Goal: Task Accomplishment & Management: Manage account settings

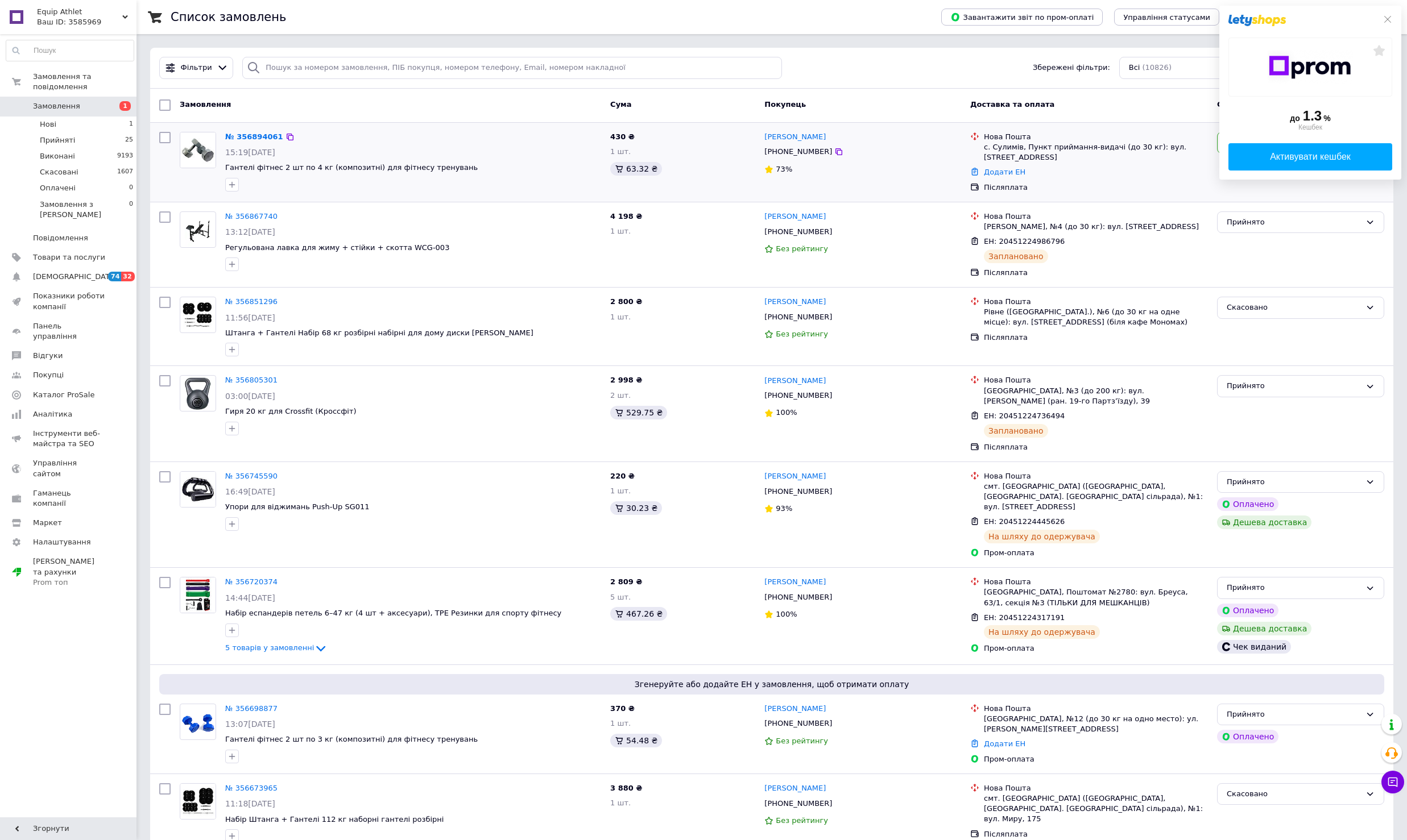
click at [252, 131] on div "№ 356894061" at bounding box center [254, 137] width 61 height 13
click at [259, 141] on link "№ 356894061" at bounding box center [254, 136] width 58 height 8
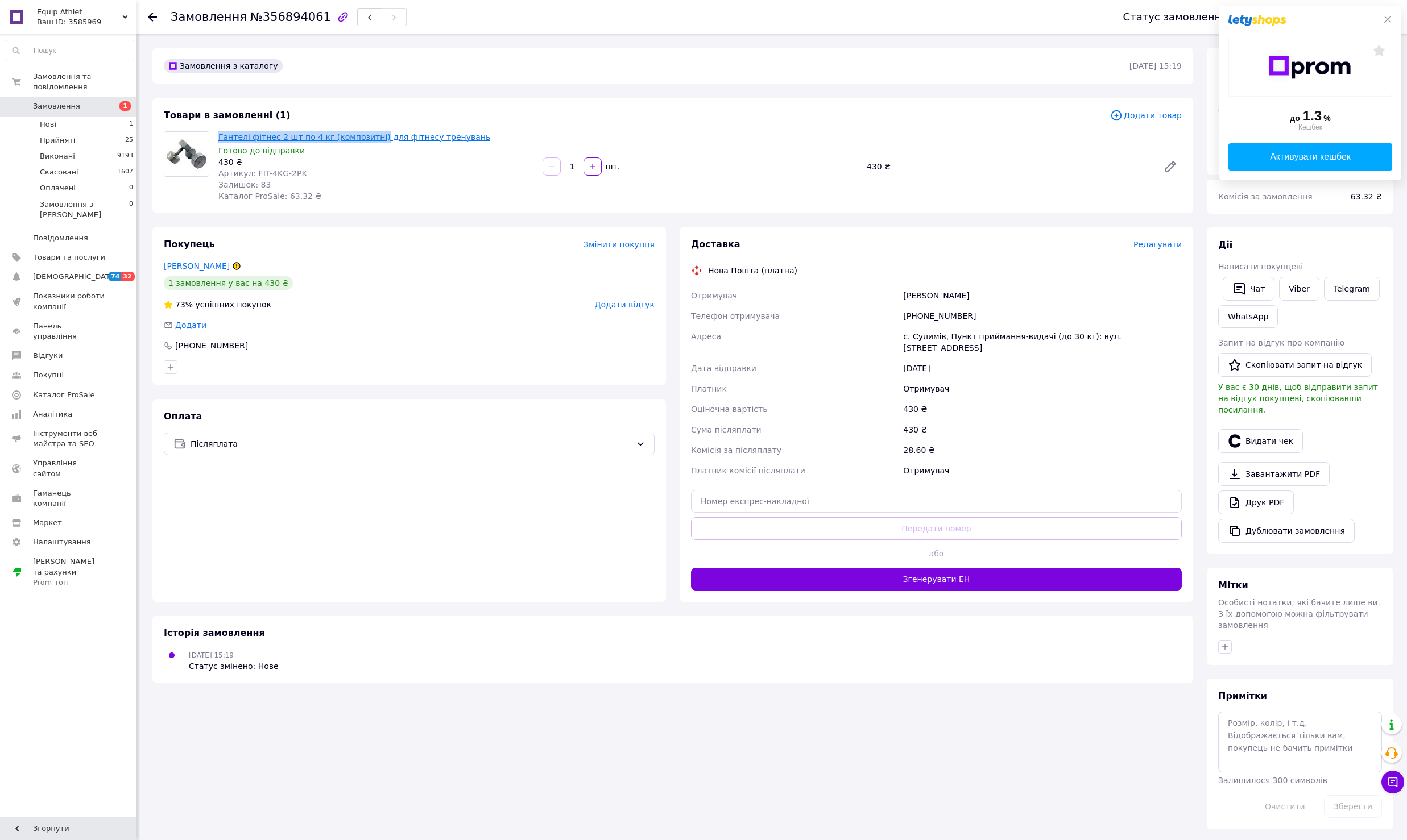
drag, startPoint x: 216, startPoint y: 137, endPoint x: 370, endPoint y: 141, distance: 154.1
click at [370, 141] on div "Гантелі фітнес 2 шт по 4 кг (композитні) для фітнесу тренувань Готово до відпра…" at bounding box center [376, 166] width 324 height 75
copy link "Гантелі фітнес 2 шт по 4 кг (композитні"
click at [344, 171] on div "Артикул: FIT-4KG-2PK" at bounding box center [376, 173] width 315 height 11
drag, startPoint x: 216, startPoint y: 131, endPoint x: 373, endPoint y: 138, distance: 157.2
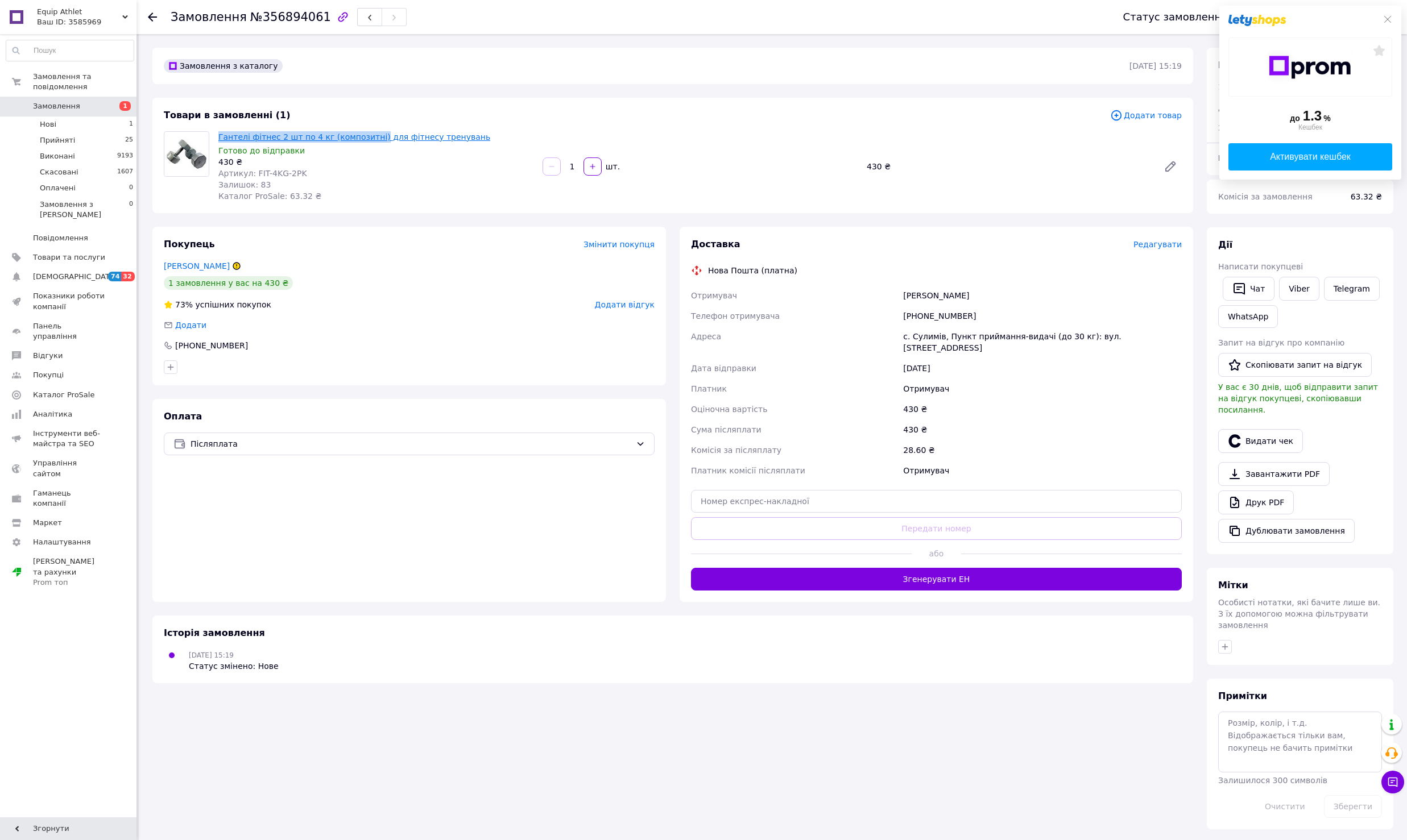
click at [373, 138] on div "Гантелі фітнес 2 шт по 4 кг (композитні) для фітнесу тренувань Готово до відпра…" at bounding box center [376, 166] width 324 height 75
copy link "Гантелі фітнес 2 шт по 4 кг (композитні)"
click at [1305, 278] on link "Viber" at bounding box center [1298, 289] width 40 height 24
click at [1348, 297] on link "Telegram" at bounding box center [1352, 289] width 55 height 24
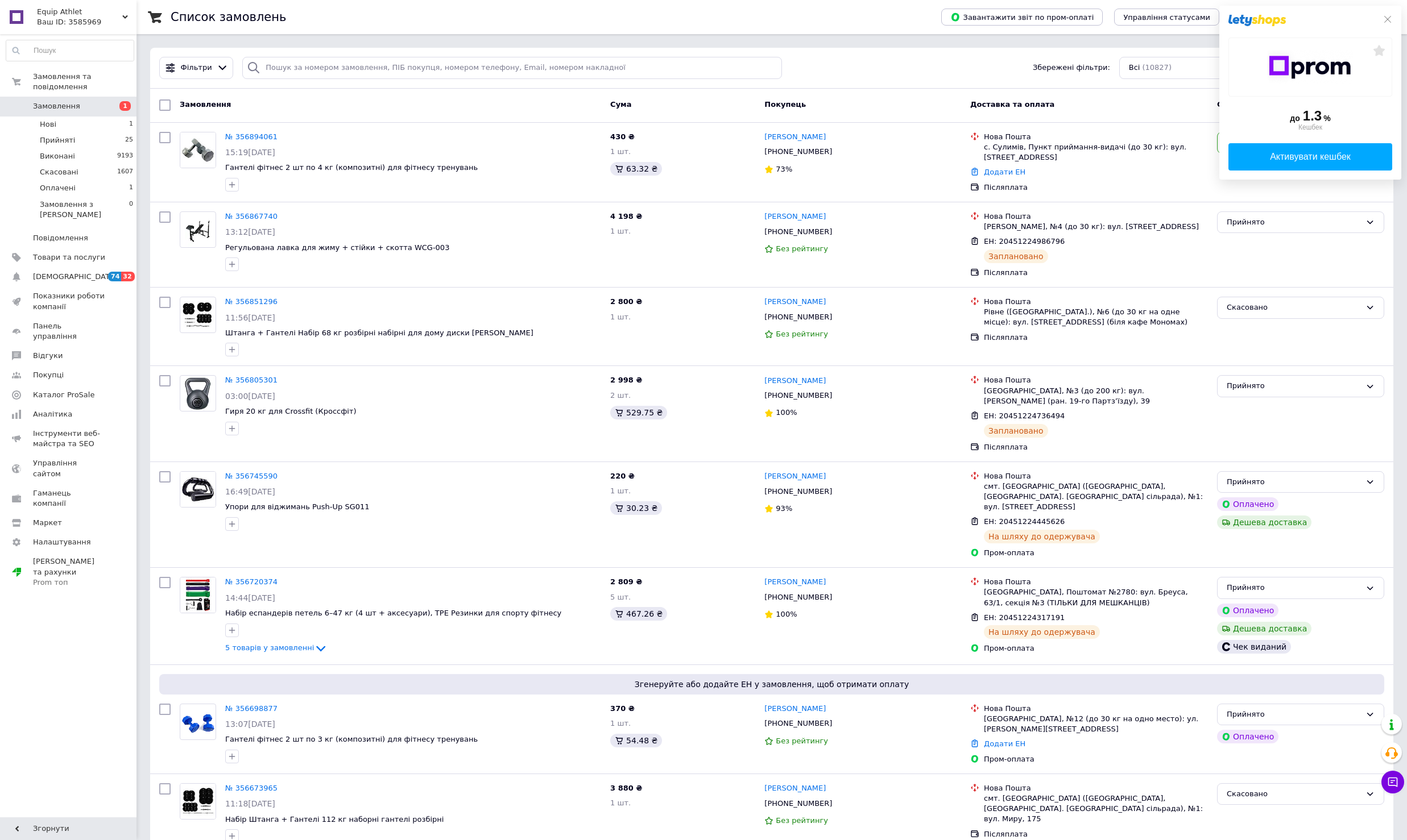
click at [1382, 12] on div "до 1.3 % Кешбек Активувати кешбек" at bounding box center [1310, 93] width 182 height 174
click at [1384, 16] on icon at bounding box center [1388, 19] width 9 height 9
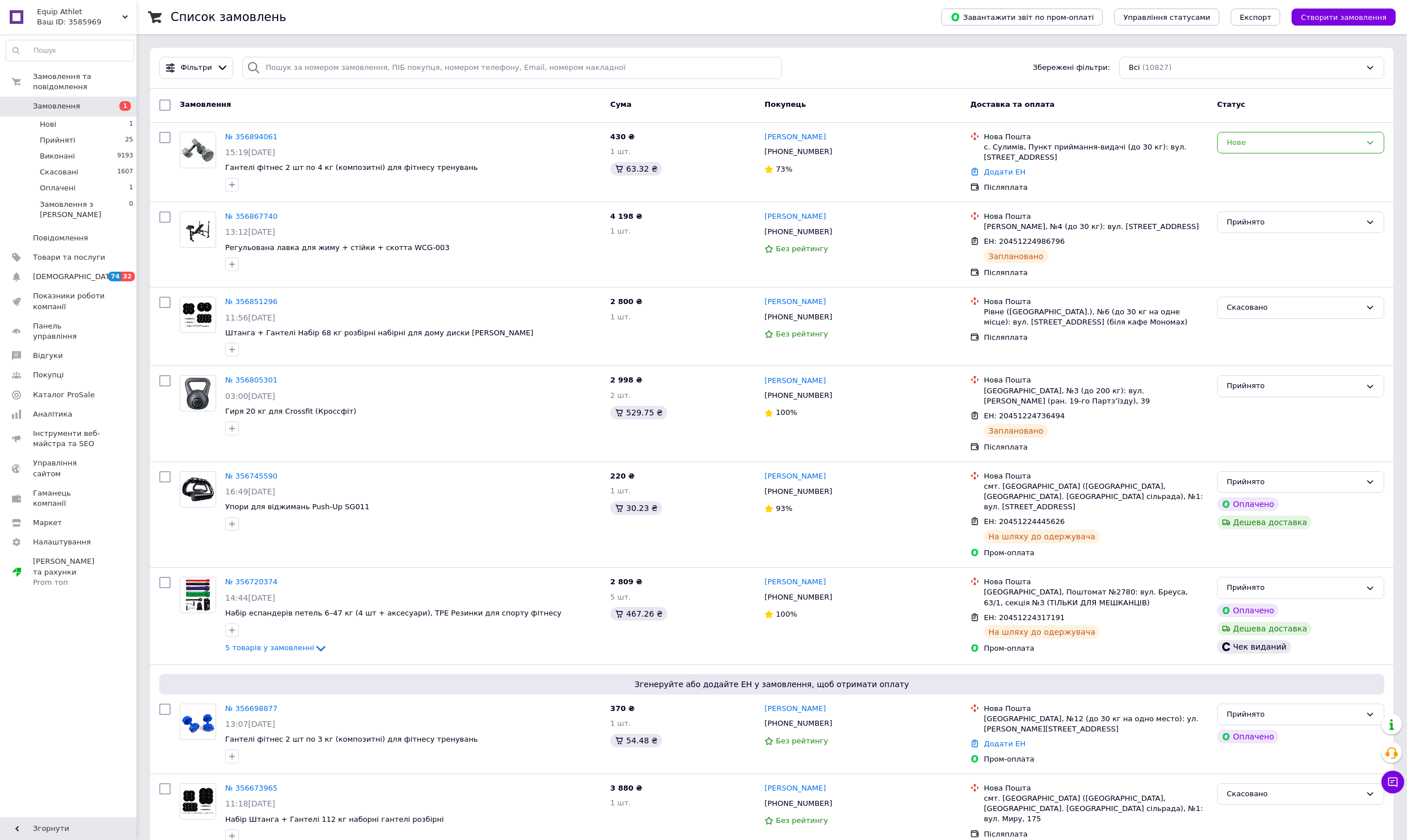
click at [123, 130] on li "Нові 1" at bounding box center [70, 124] width 140 height 16
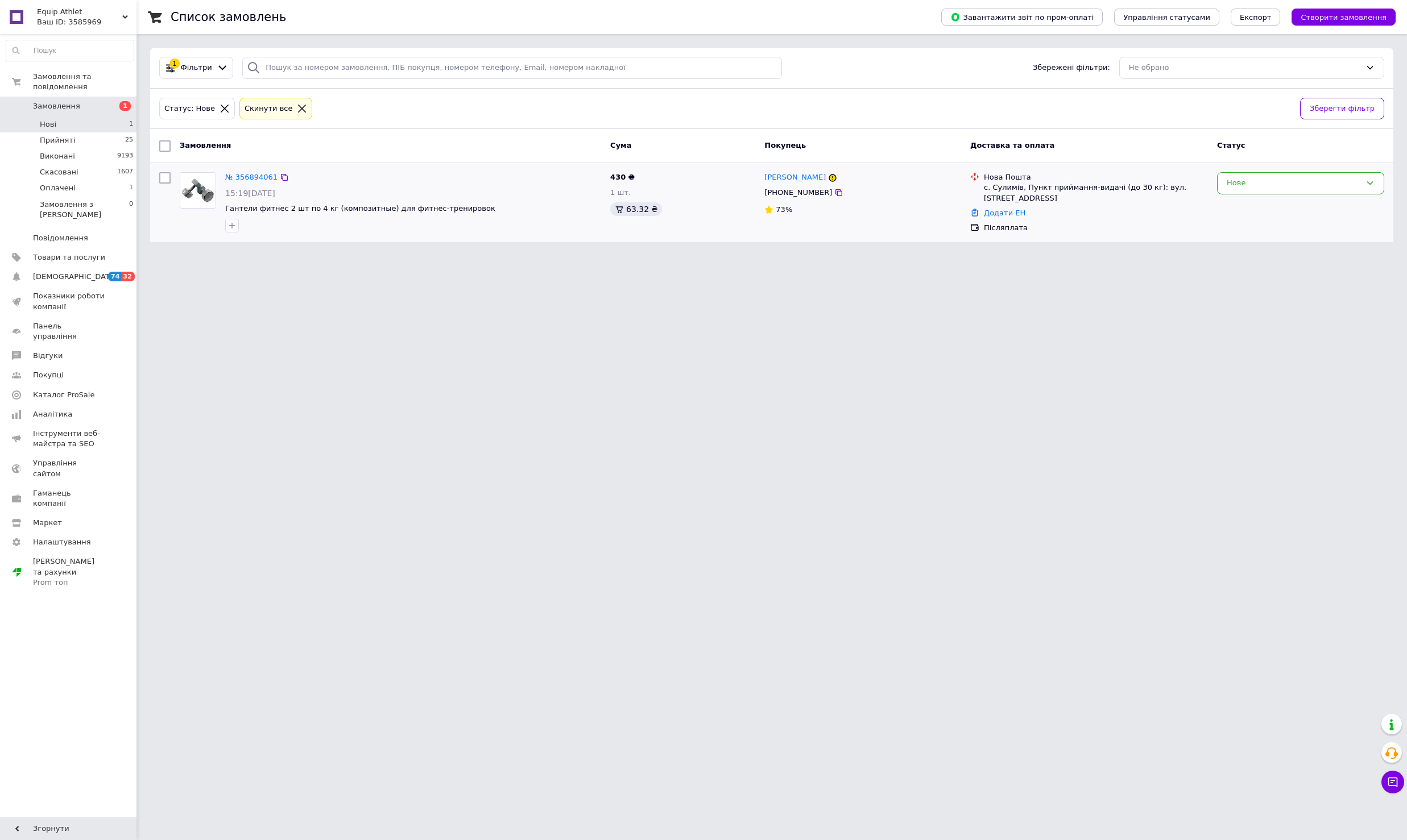
click at [1246, 168] on div "Нове" at bounding box center [1301, 202] width 177 height 70
click at [1246, 190] on div "Нове" at bounding box center [1300, 183] width 167 height 22
click at [1248, 197] on li "Прийнято" at bounding box center [1301, 207] width 166 height 21
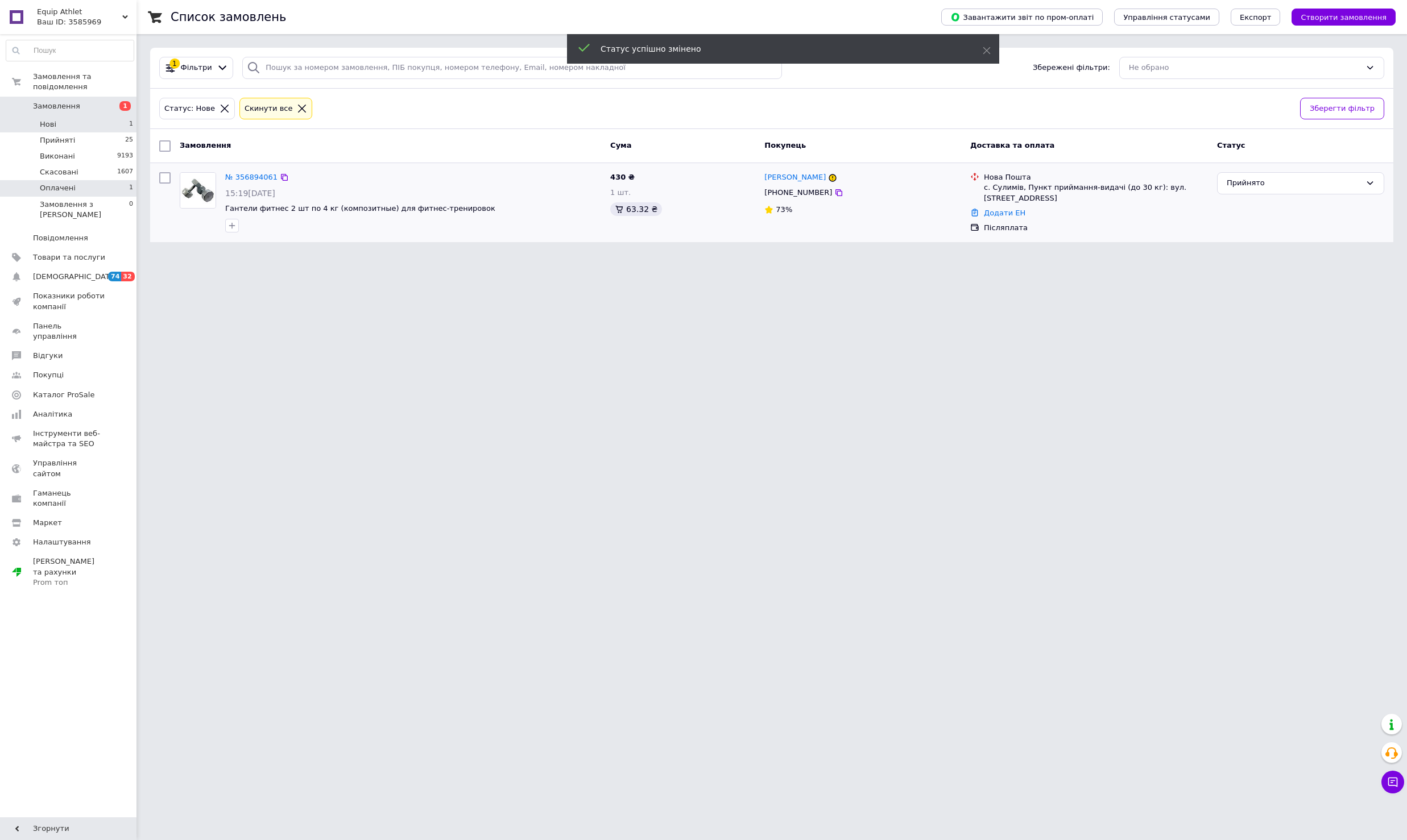
click at [97, 191] on li "Оплачені 1" at bounding box center [70, 188] width 140 height 16
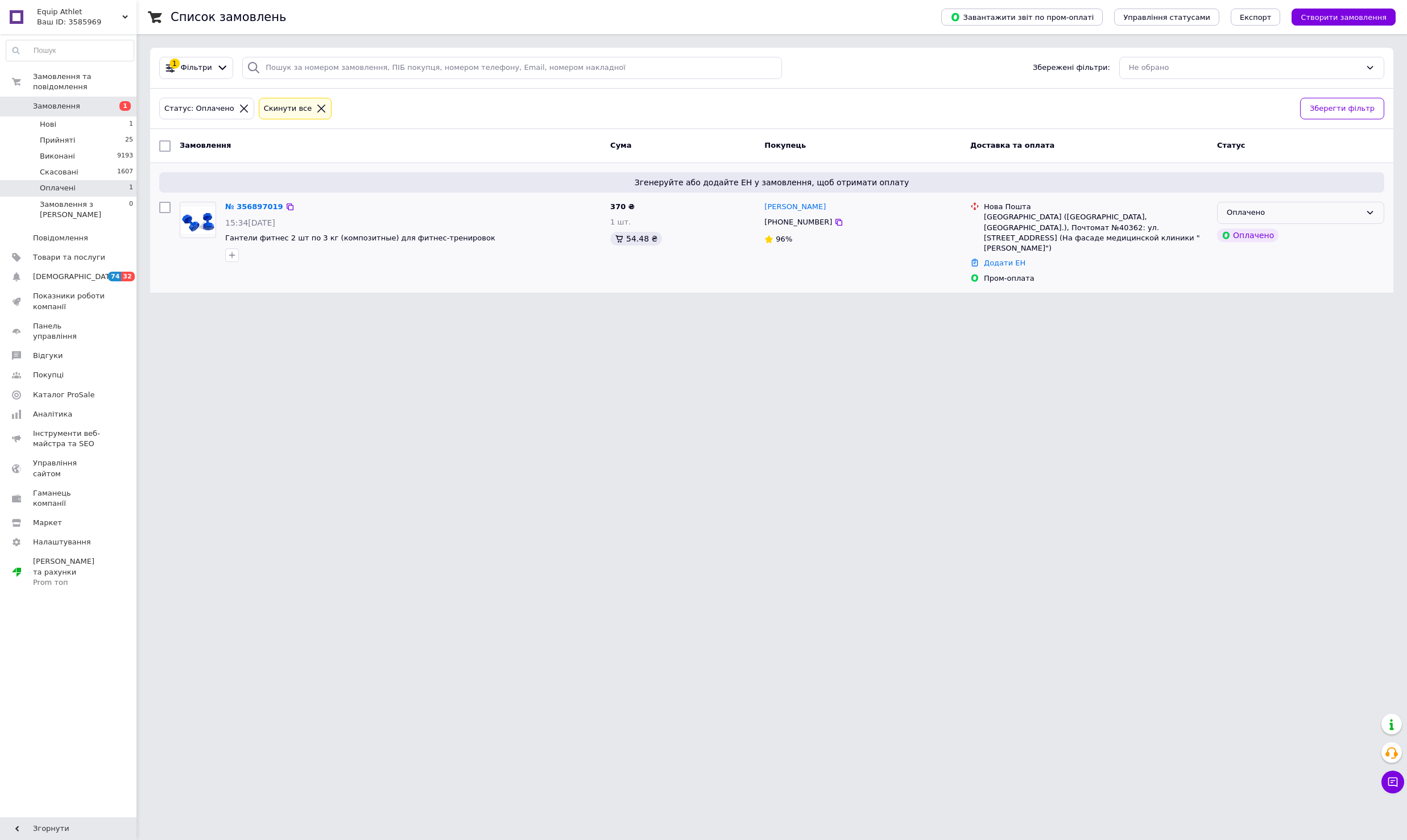
click at [1334, 207] on div "Оплачено" at bounding box center [1293, 213] width 134 height 12
click at [1324, 239] on li "Прийнято" at bounding box center [1301, 236] width 166 height 21
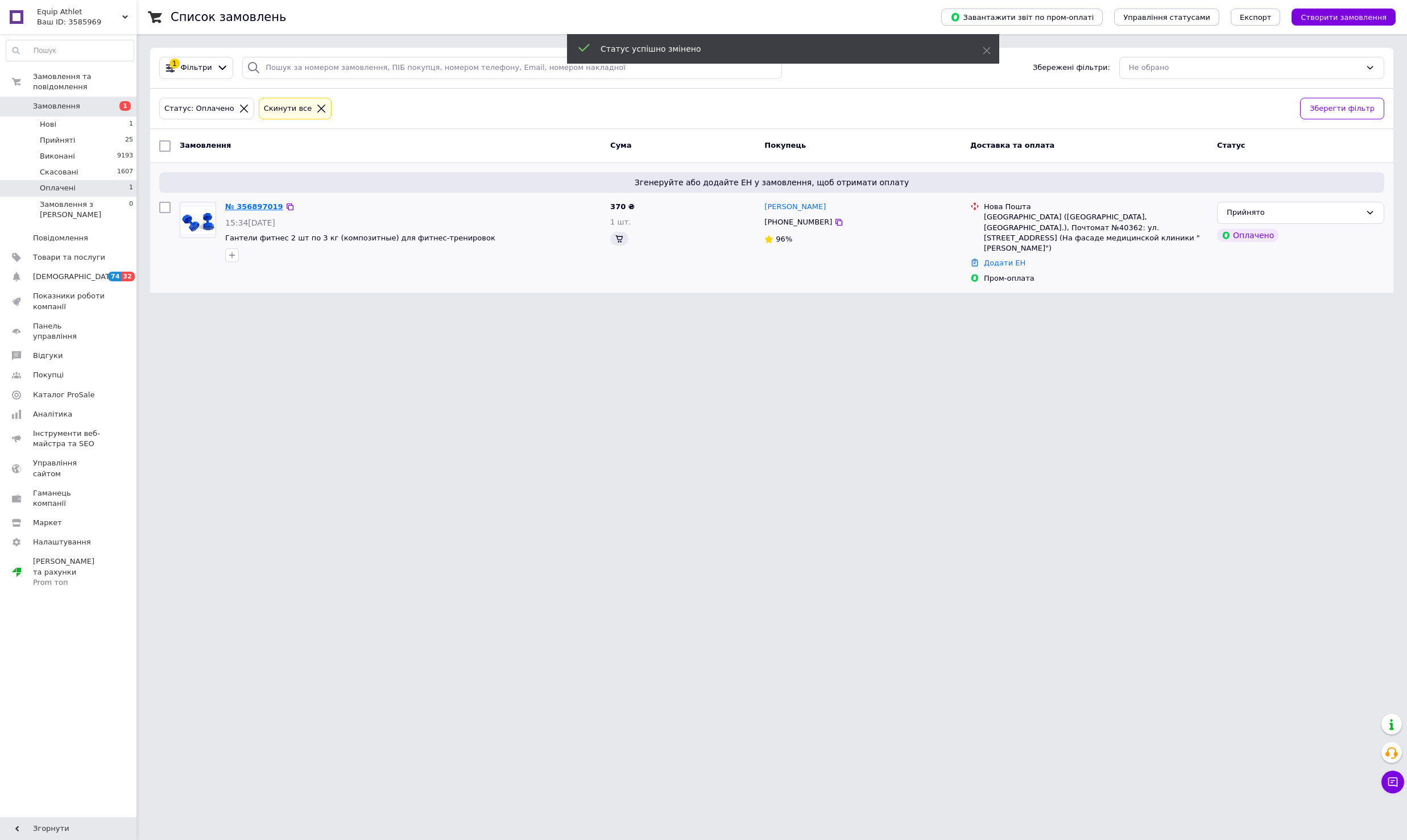
click at [257, 206] on link "№ 356897019" at bounding box center [254, 206] width 58 height 8
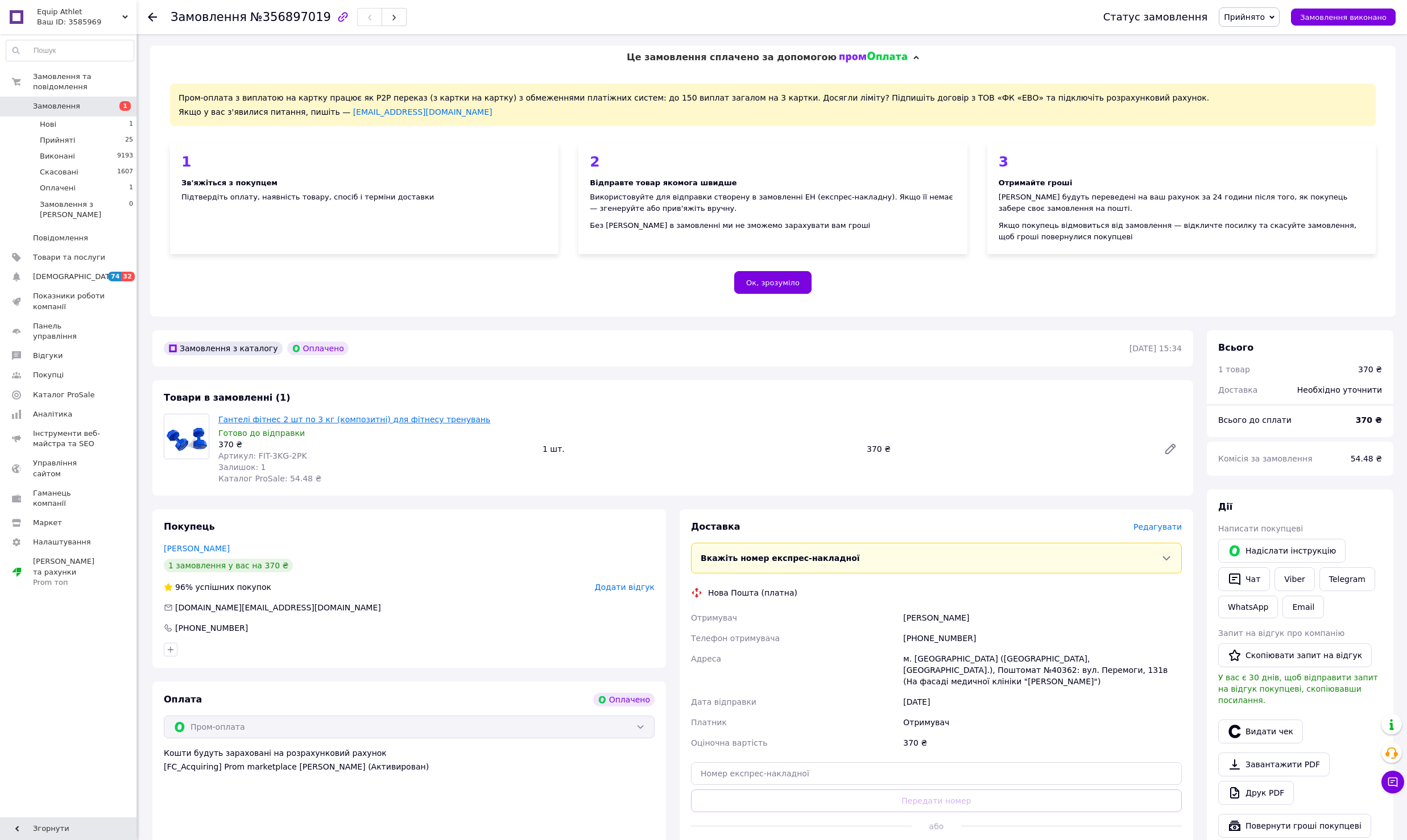
drag, startPoint x: 213, startPoint y: 417, endPoint x: 357, endPoint y: 422, distance: 144.1
click at [357, 420] on div "Гантелі фітнес 2 шт по 3 кг (композитні) для фітнесу тренувань Готово до відпра…" at bounding box center [376, 449] width 324 height 75
click at [352, 448] on div "370 ₴" at bounding box center [376, 444] width 315 height 11
drag, startPoint x: 216, startPoint y: 422, endPoint x: 373, endPoint y: 425, distance: 157.0
click at [373, 425] on div "Гантелі фітнес 2 шт по 3 кг (композитні) для фітнесу тренувань Готово до відпра…" at bounding box center [376, 449] width 324 height 75
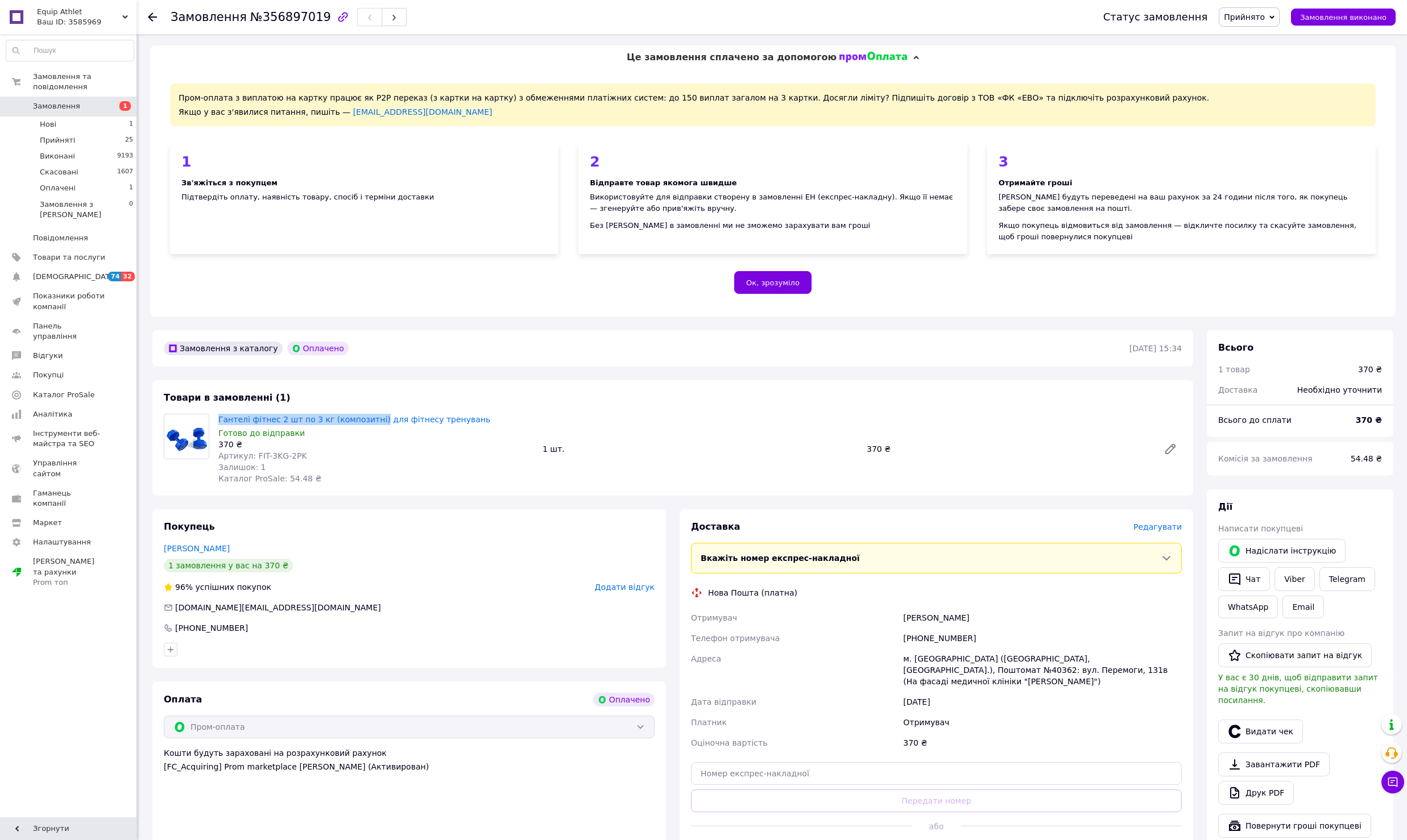
copy link "Гантелі фітнес 2 шт по 3 кг (композитні)"
click at [1286, 578] on link "Viber" at bounding box center [1294, 579] width 40 height 24
click at [1336, 574] on link "Telegram" at bounding box center [1347, 579] width 55 height 24
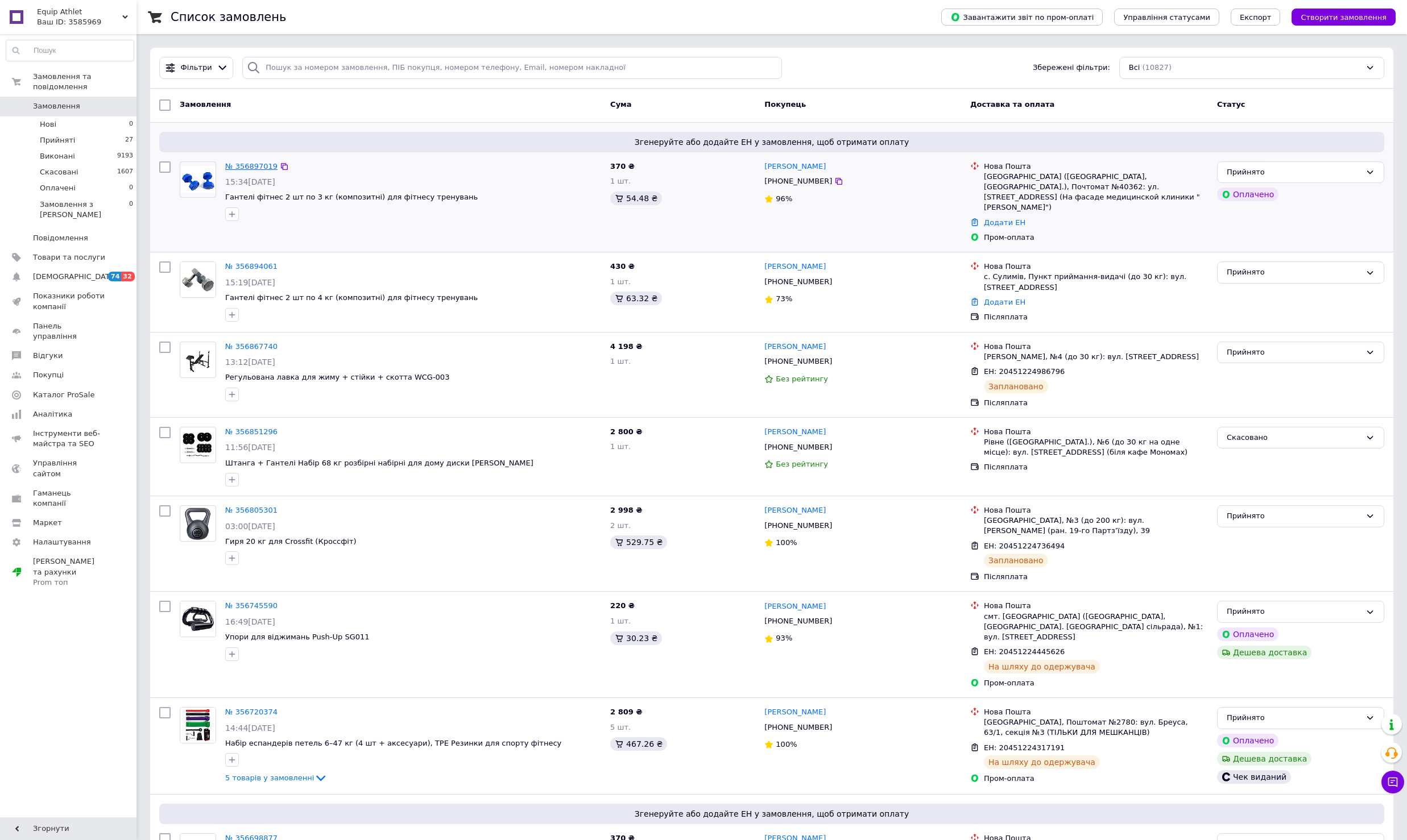
click at [246, 162] on link "№ 356897019" at bounding box center [251, 166] width 52 height 8
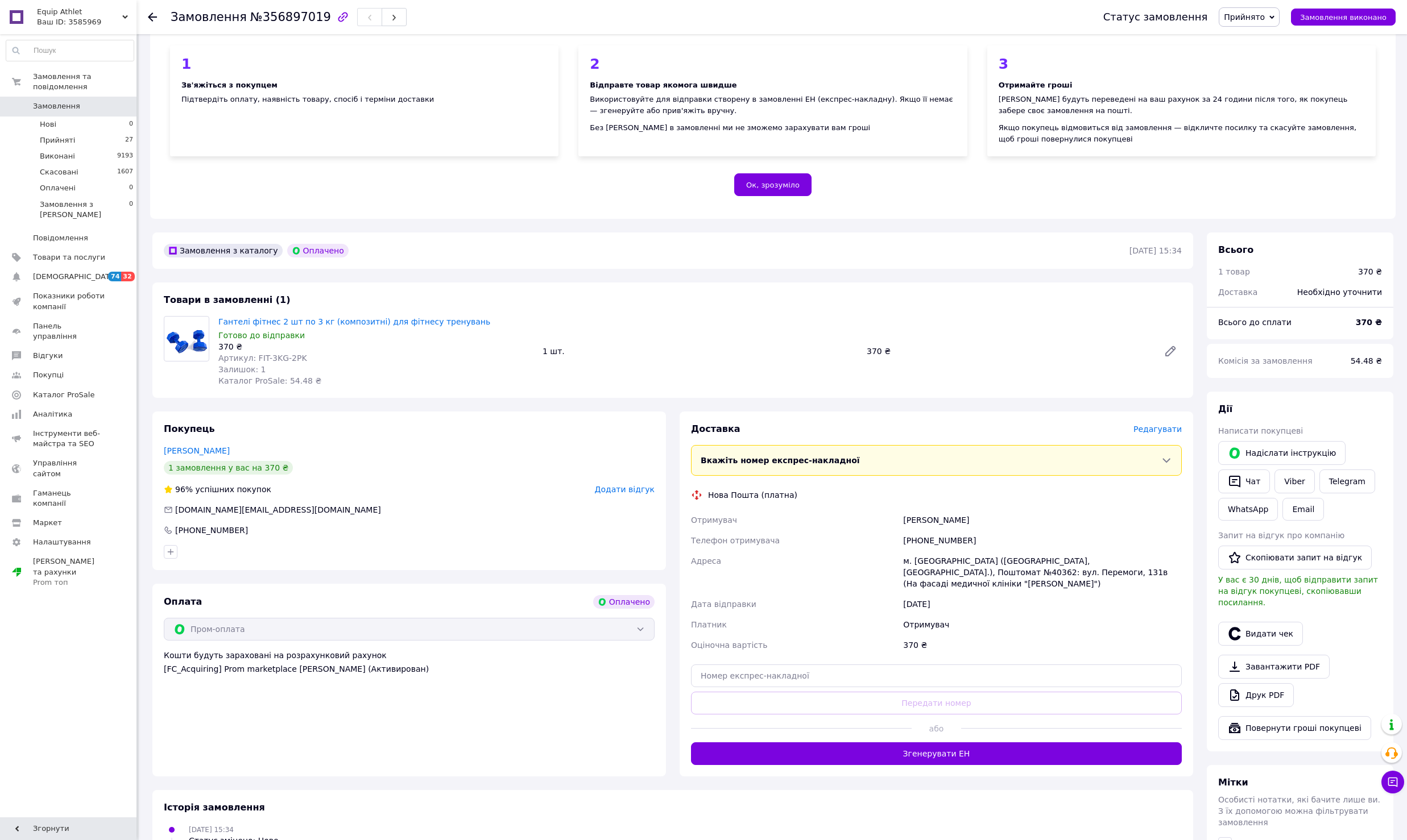
scroll to position [224, 0]
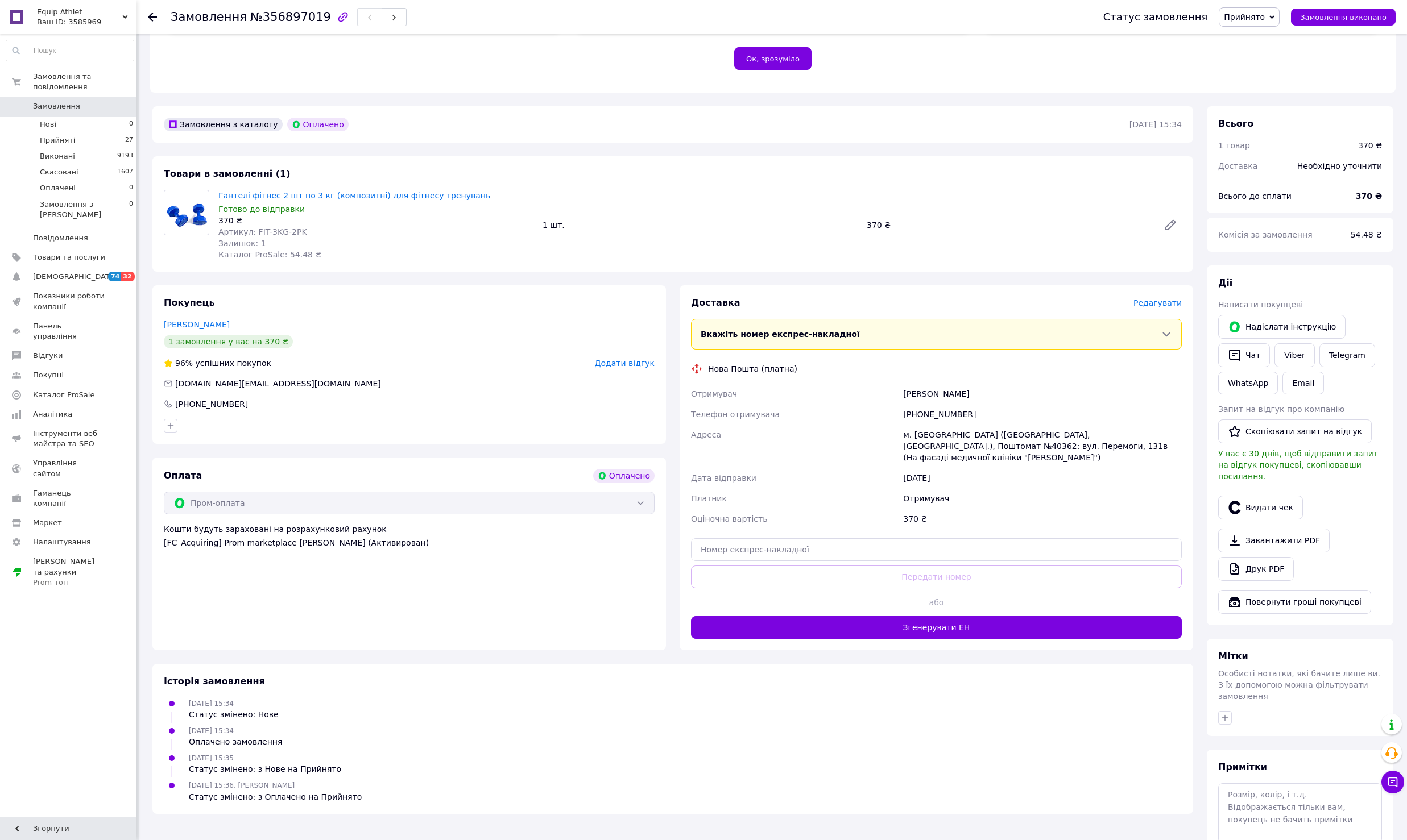
click at [1173, 301] on span "Редагувати" at bounding box center [1157, 303] width 49 height 9
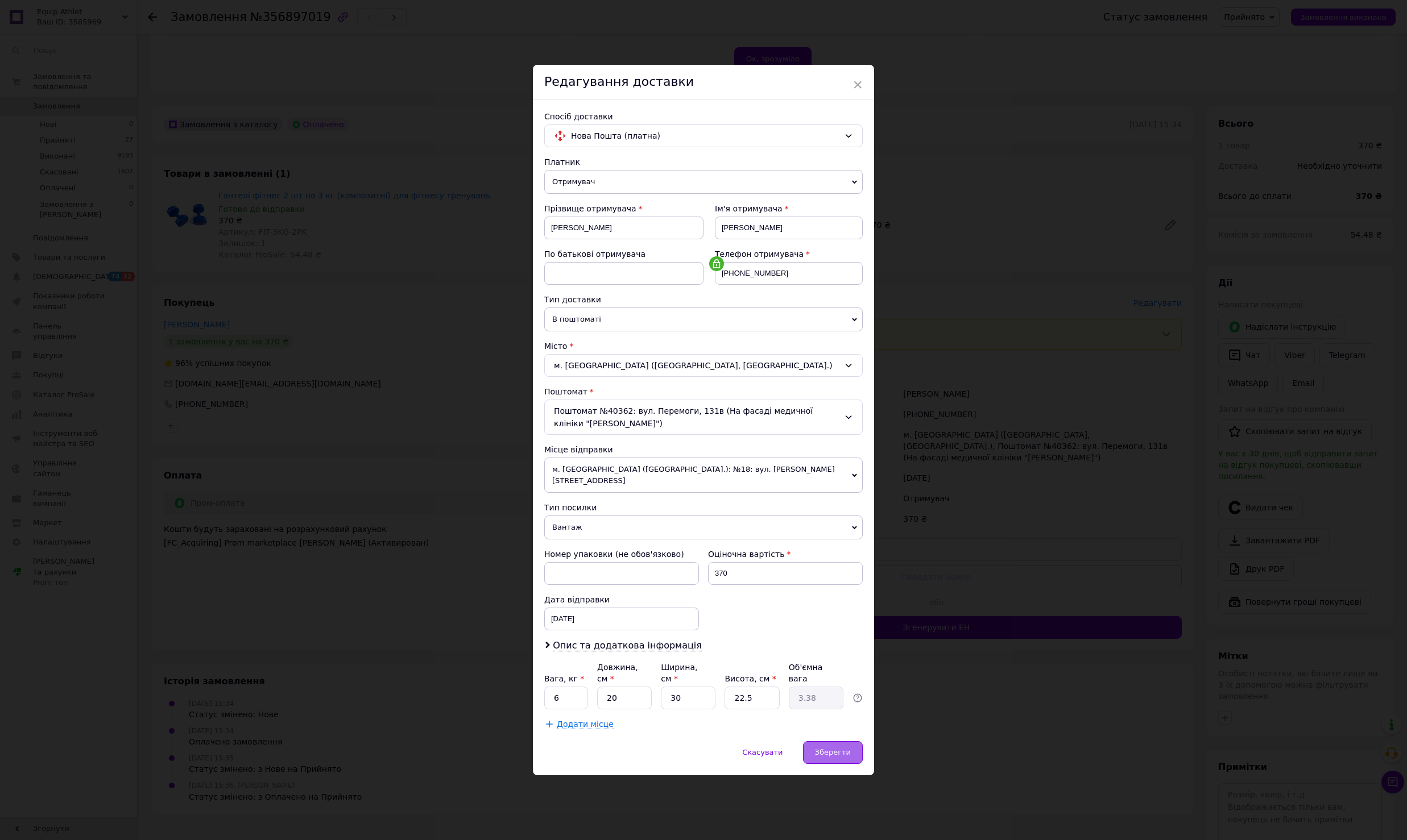
click at [830, 751] on span "Зберегти" at bounding box center [833, 752] width 36 height 8
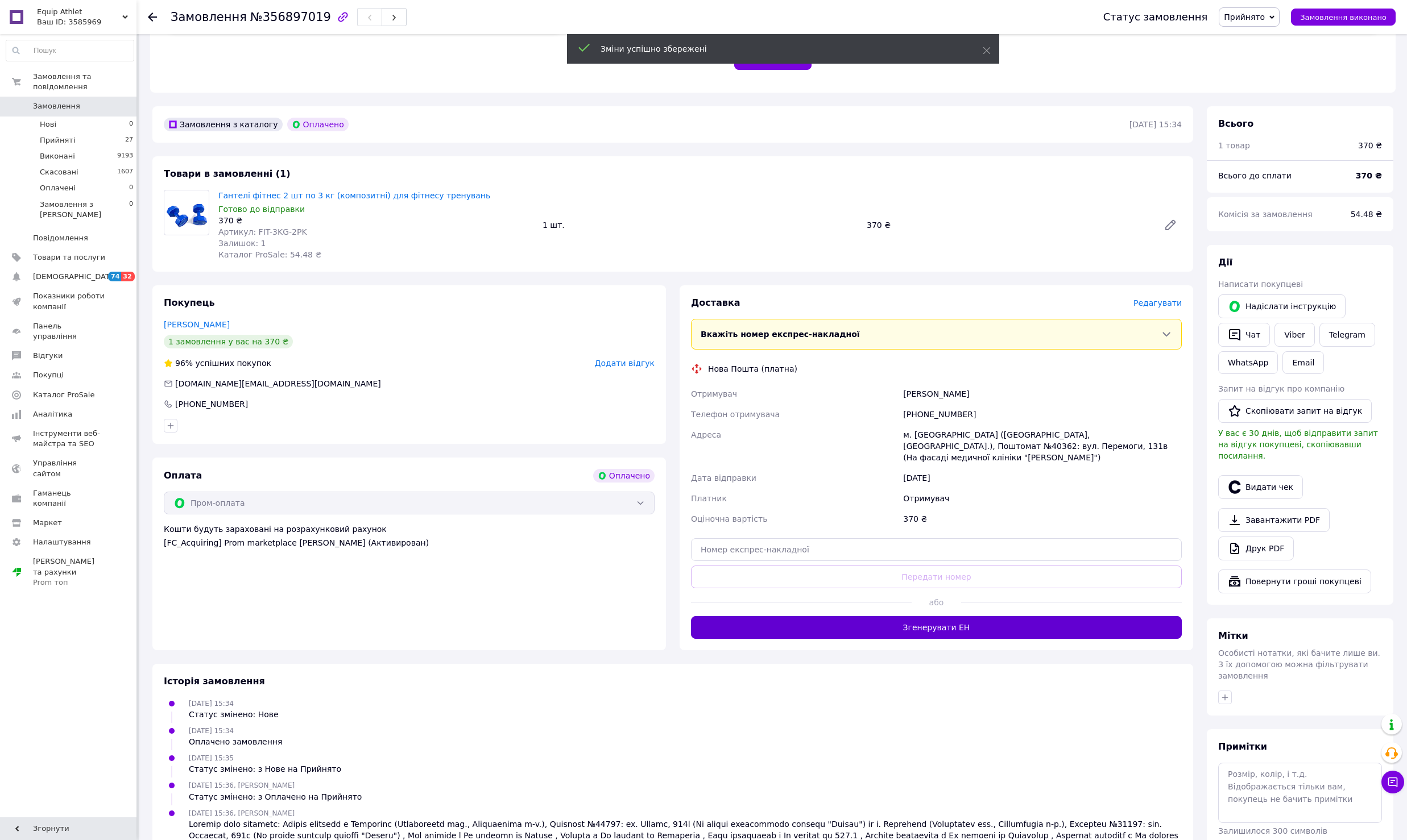
click at [904, 616] on button "Згенерувати ЕН" at bounding box center [936, 628] width 491 height 22
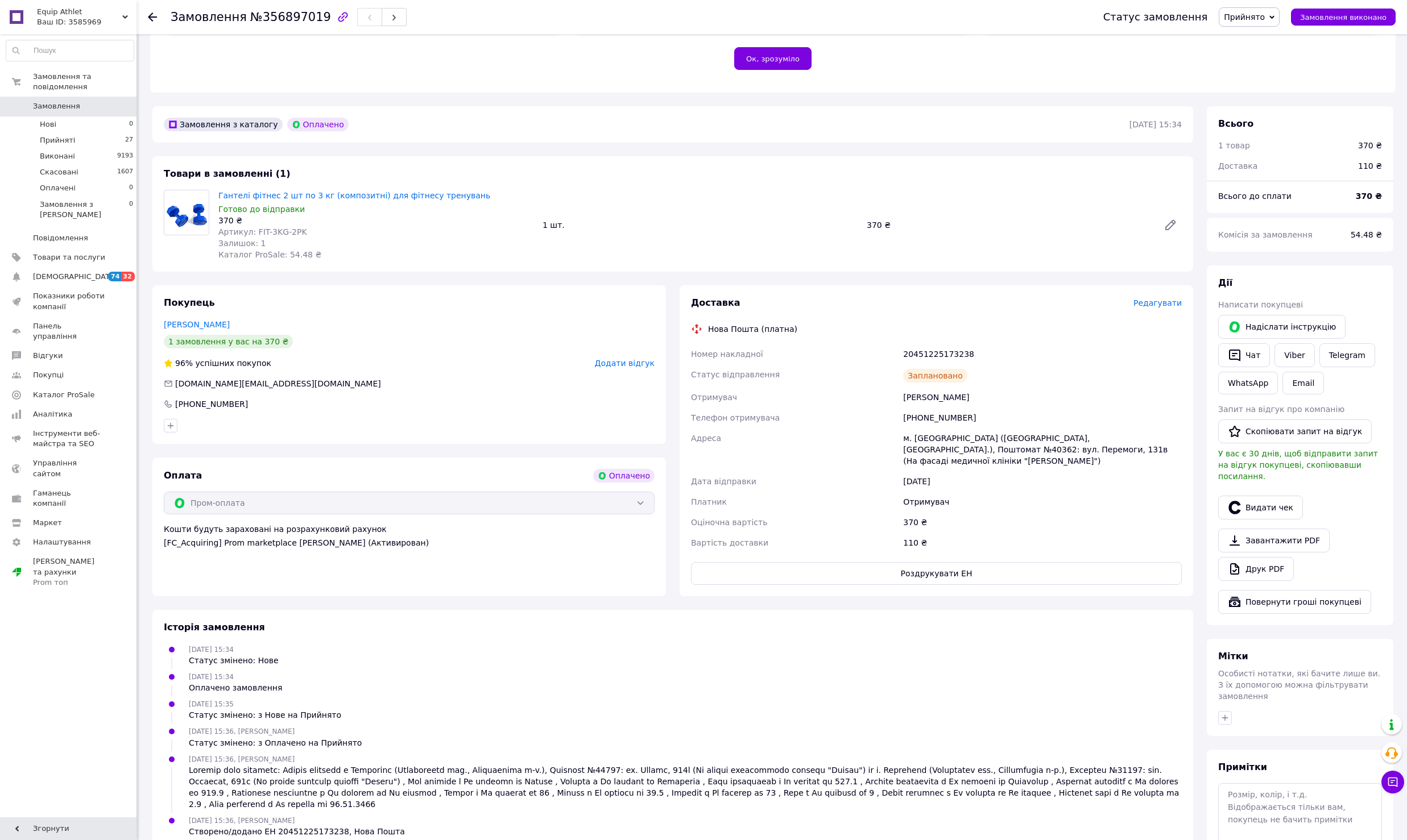
click at [943, 360] on div "20451225173238" at bounding box center [1042, 354] width 283 height 20
click at [943, 358] on div "20451225173238" at bounding box center [1042, 354] width 283 height 20
copy div "20451225173238"
click at [920, 393] on div "[PERSON_NAME]" at bounding box center [1042, 396] width 283 height 20
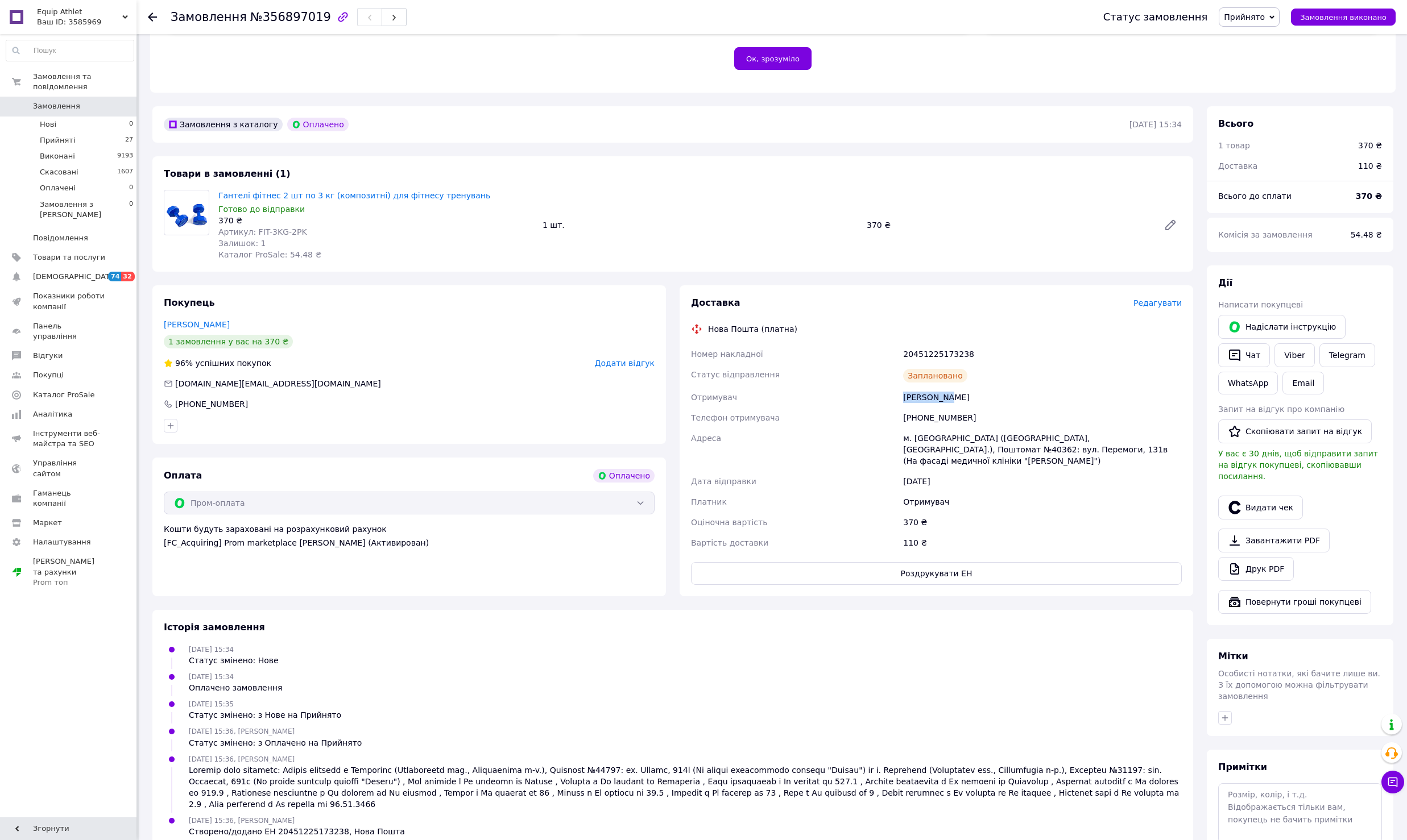
click at [920, 393] on div "[PERSON_NAME]" at bounding box center [1042, 396] width 283 height 20
copy div "[PERSON_NAME]"
click at [920, 393] on div "[PERSON_NAME]" at bounding box center [1042, 396] width 283 height 20
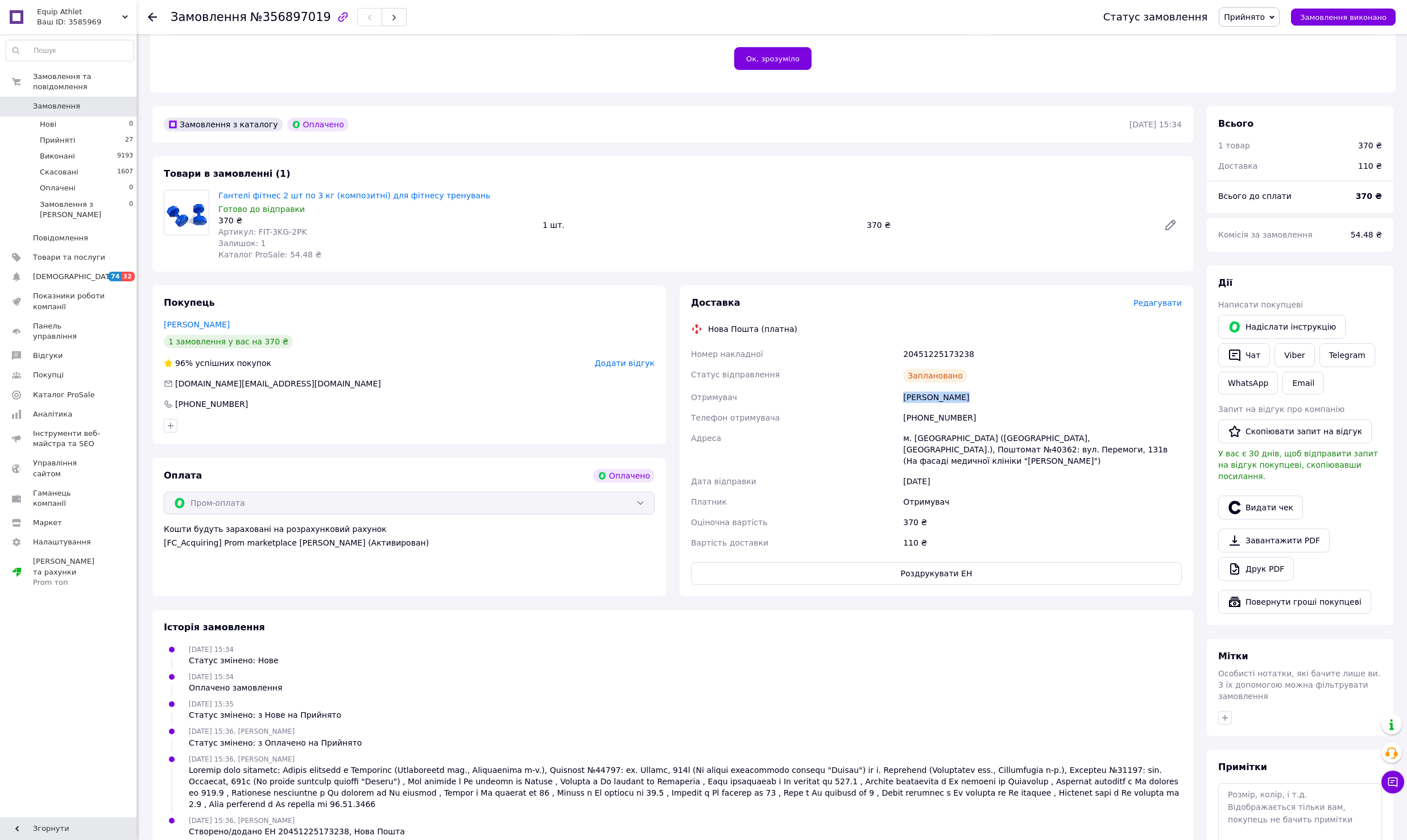
click at [920, 393] on div "[PERSON_NAME]" at bounding box center [1042, 396] width 283 height 20
copy div "[PERSON_NAME]"
click at [924, 361] on div "20451225173238" at bounding box center [1042, 354] width 283 height 20
click at [924, 354] on div "20451225173238" at bounding box center [1042, 354] width 283 height 20
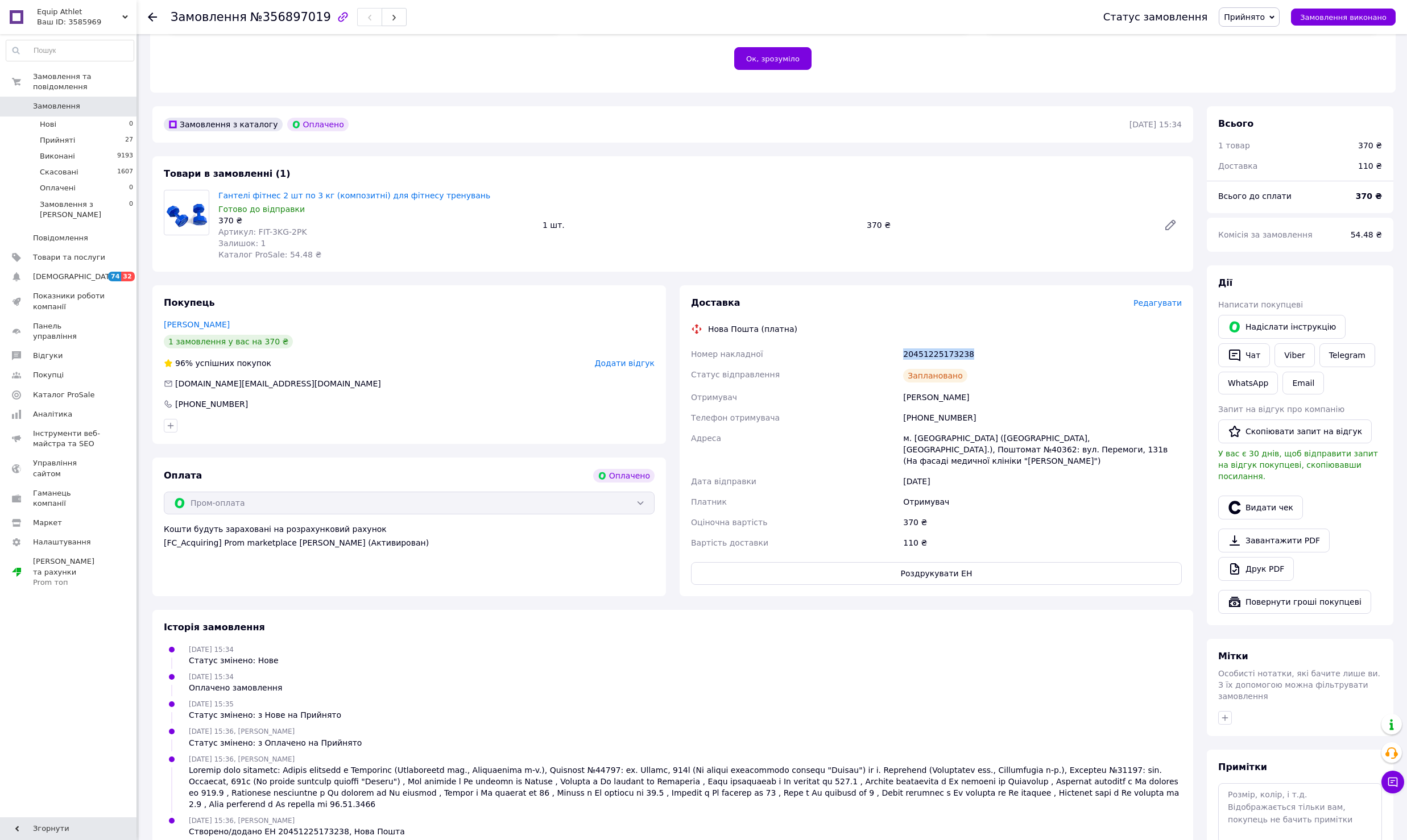
click at [924, 354] on div "20451225173238" at bounding box center [1042, 354] width 283 height 20
copy div "20451225173238"
click at [1251, 495] on button "Видати чек" at bounding box center [1260, 507] width 85 height 24
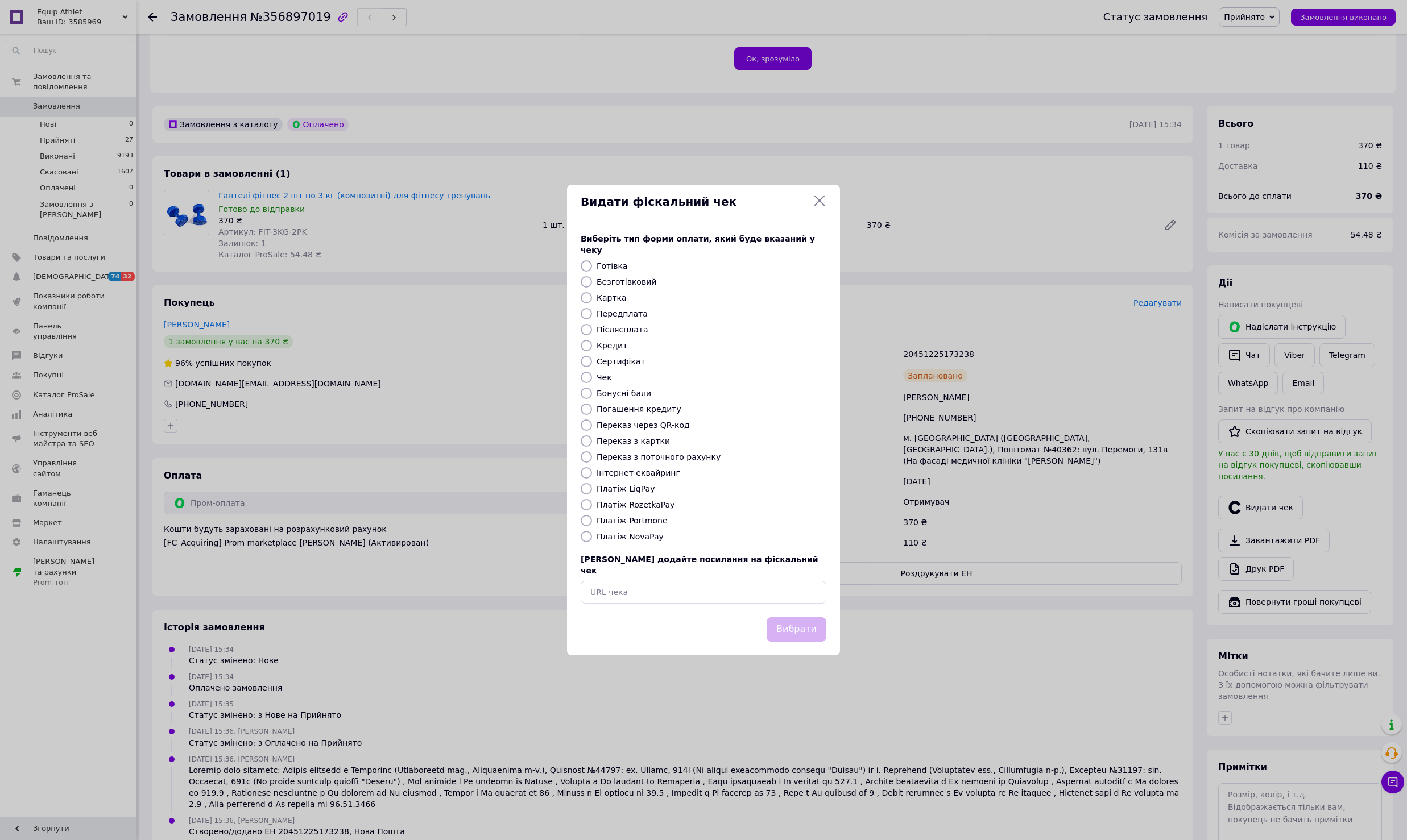
click at [648, 503] on label "Платіж RozetkaPay" at bounding box center [635, 505] width 78 height 9
click at [592, 503] on input "Платіж RozetkaPay" at bounding box center [586, 504] width 11 height 11
radio input "true"
click at [811, 619] on button "Вибрати" at bounding box center [796, 629] width 60 height 25
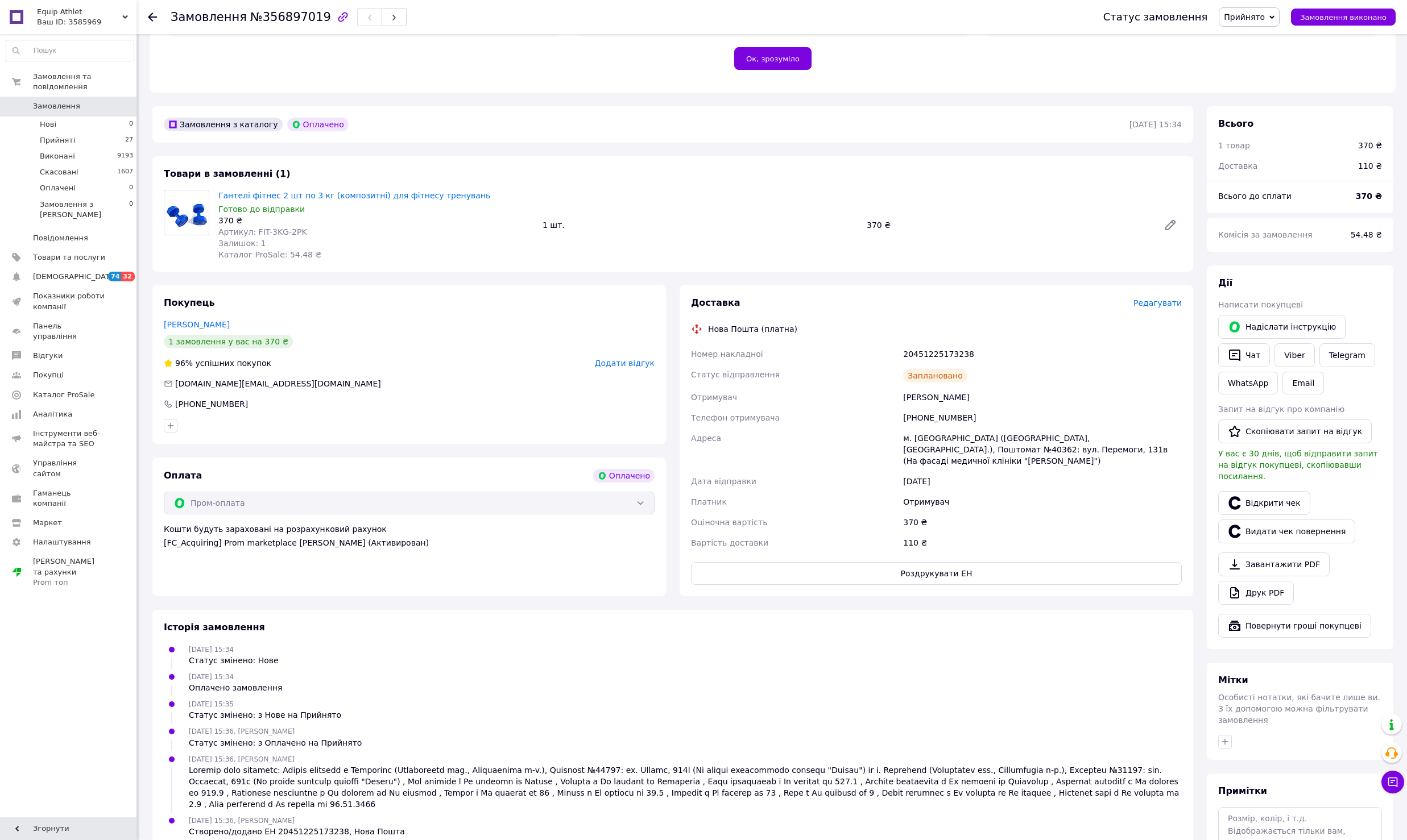
click at [67, 103] on span "Замовлення" at bounding box center [56, 106] width 47 height 10
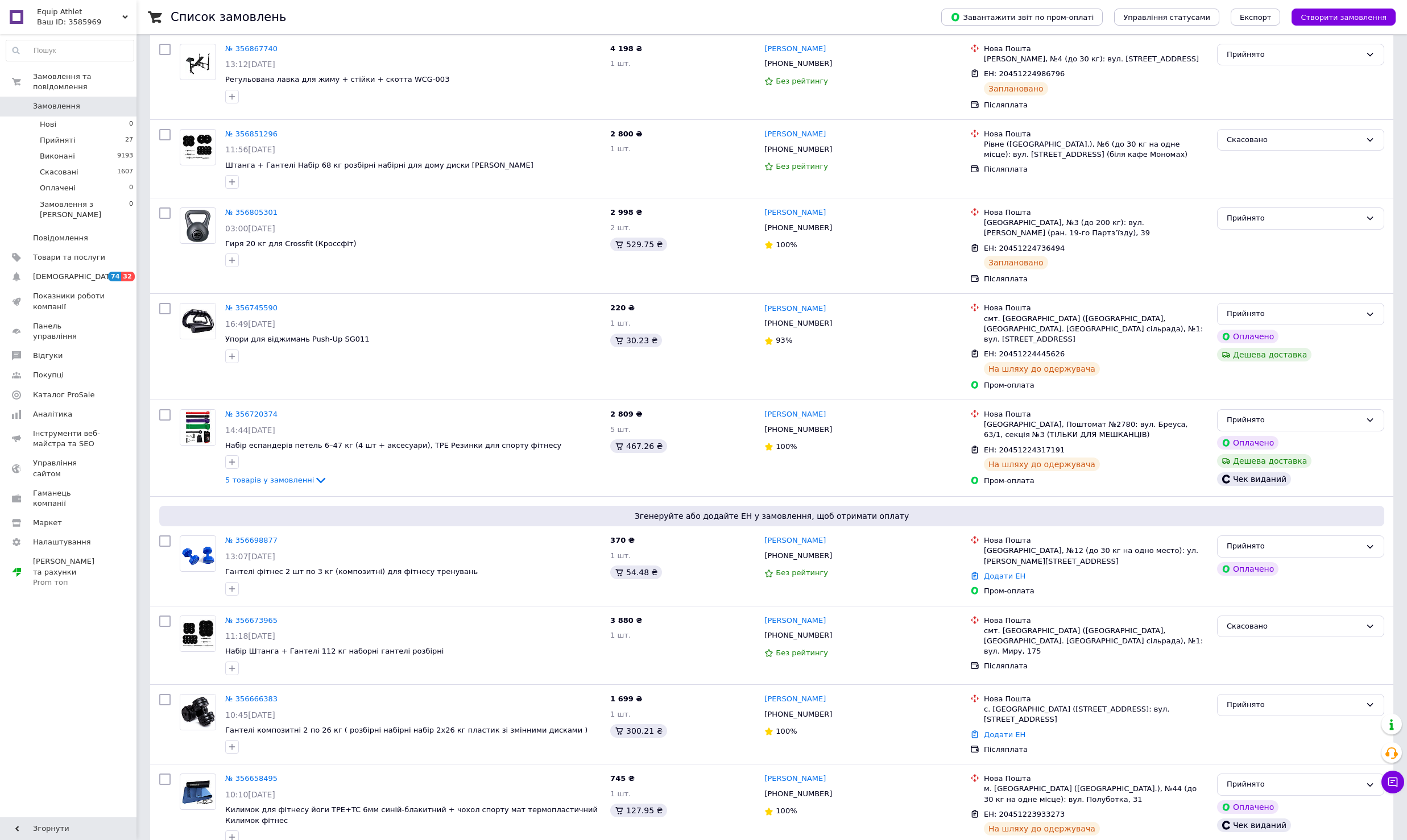
scroll to position [374, 0]
